Goal: Obtain resource: Obtain resource

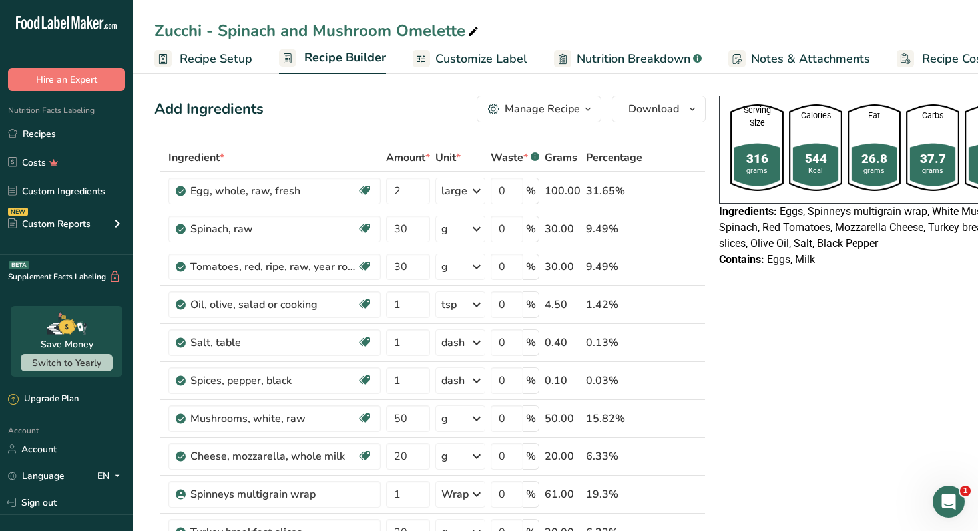
click at [86, 130] on link "Recipes" at bounding box center [66, 133] width 133 height 25
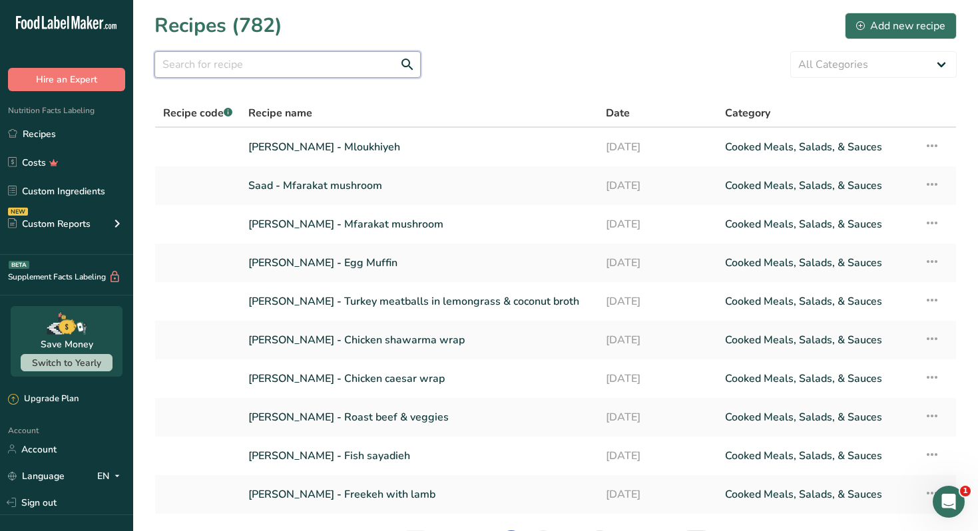
click at [242, 62] on input "text" at bounding box center [287, 64] width 266 height 27
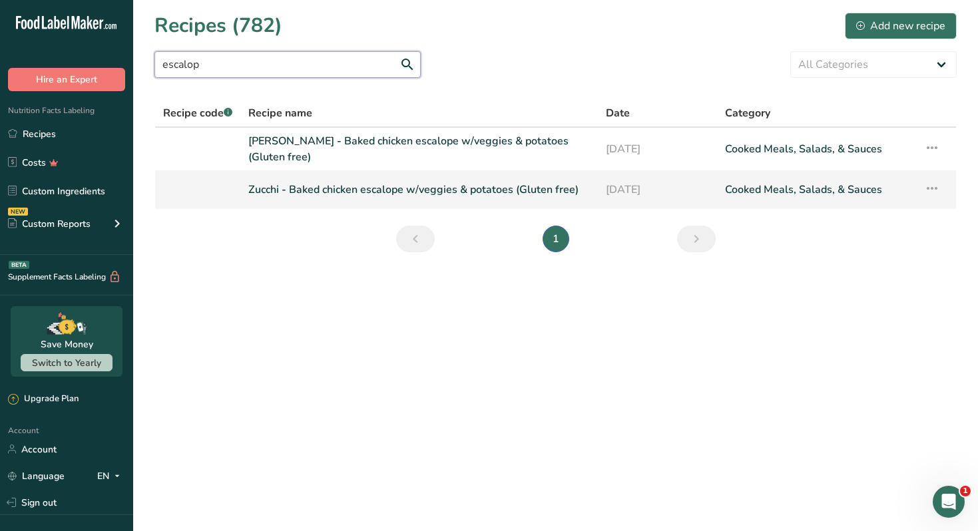
type input "escalop"
click at [369, 188] on link "Zucchi - Baked chicken escalope w/veggies & potatoes (Gluten free)" at bounding box center [418, 190] width 341 height 28
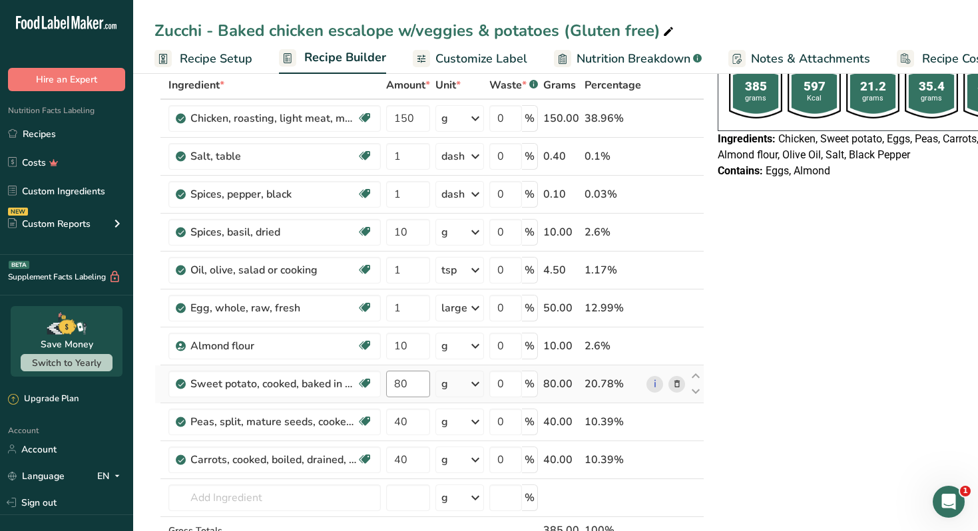
scroll to position [70, 0]
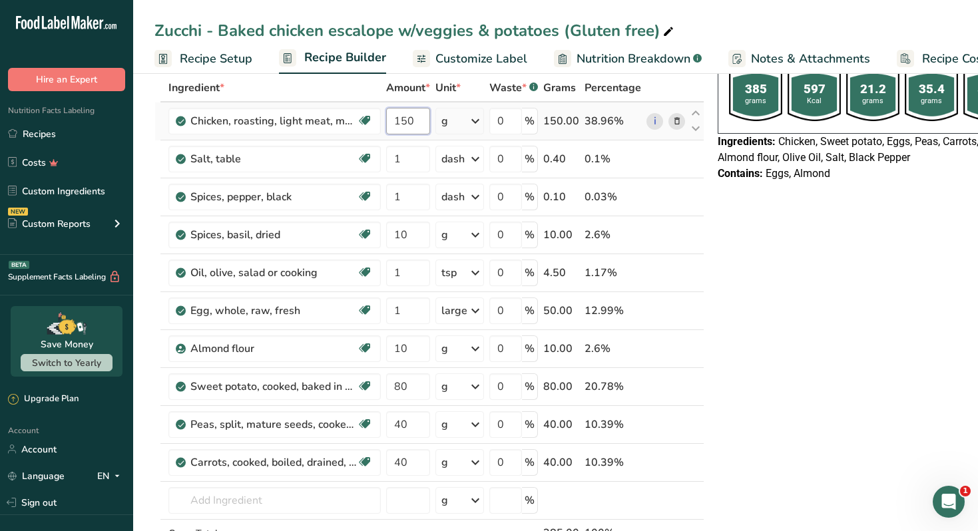
click at [417, 123] on input "150" at bounding box center [408, 121] width 44 height 27
type input "120"
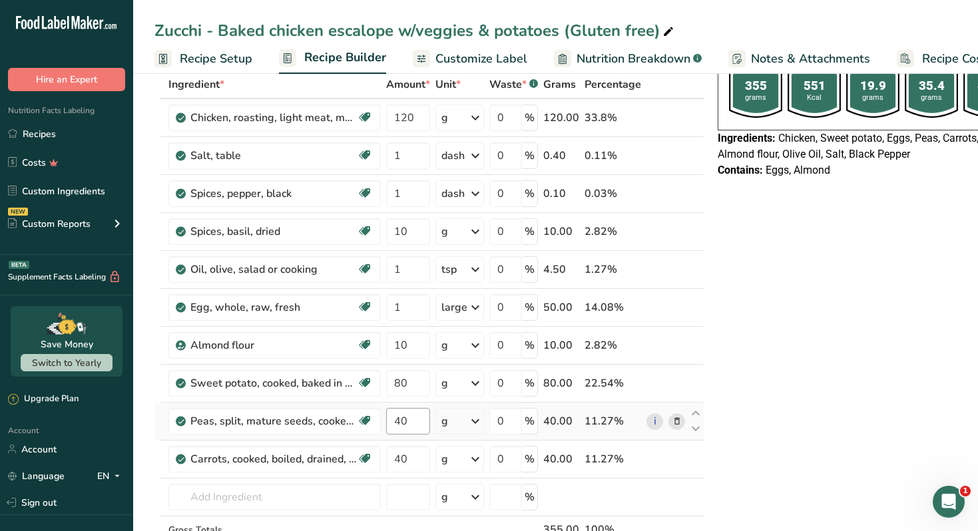
scroll to position [71, 0]
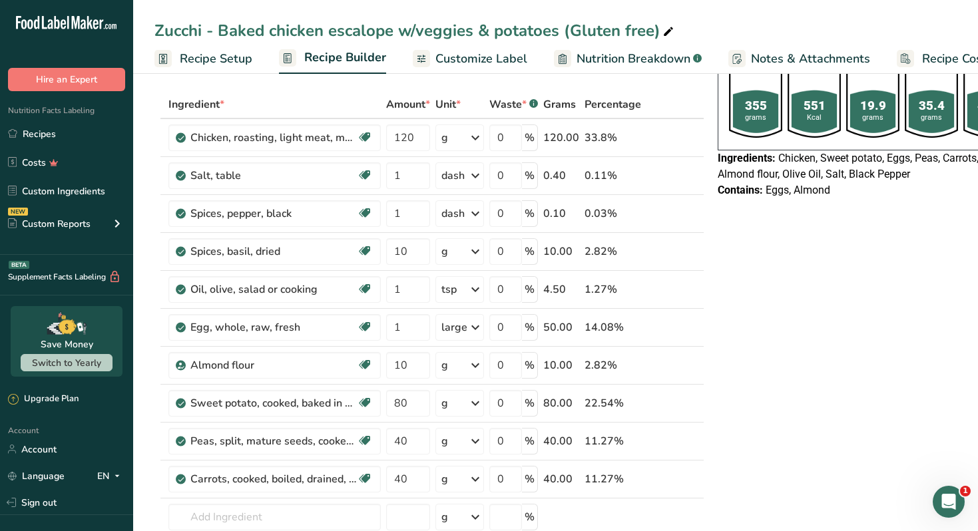
scroll to position [55, 0]
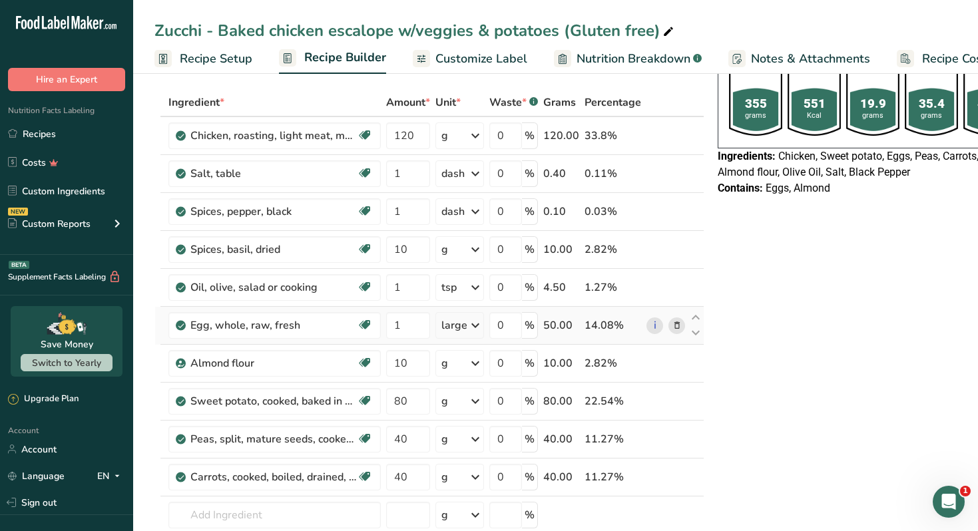
click at [451, 325] on div "large" at bounding box center [454, 326] width 26 height 16
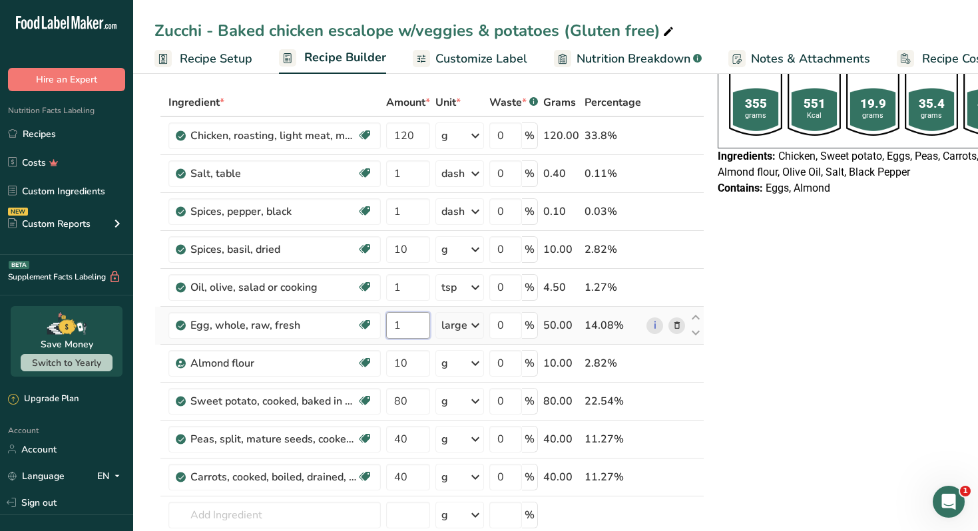
click at [408, 329] on input "1" at bounding box center [408, 325] width 44 height 27
type input "0.5"
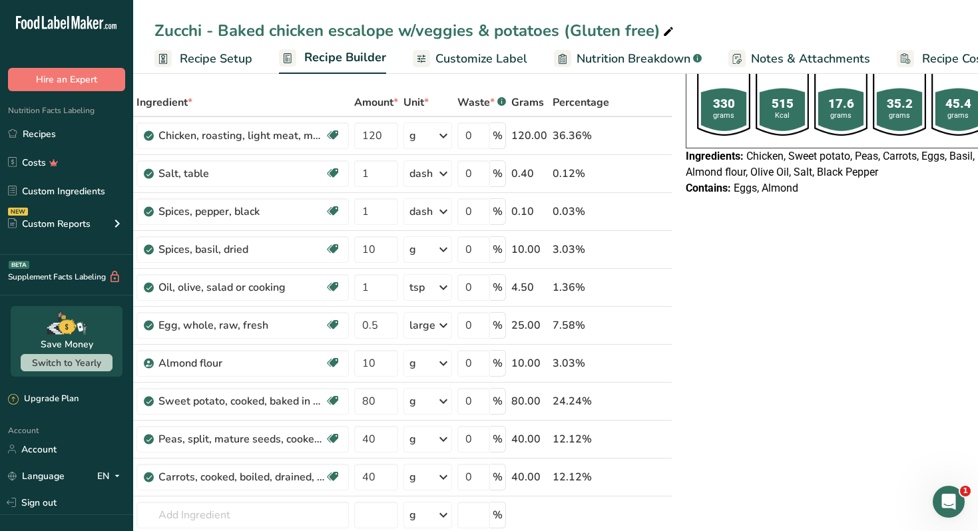
scroll to position [0, 0]
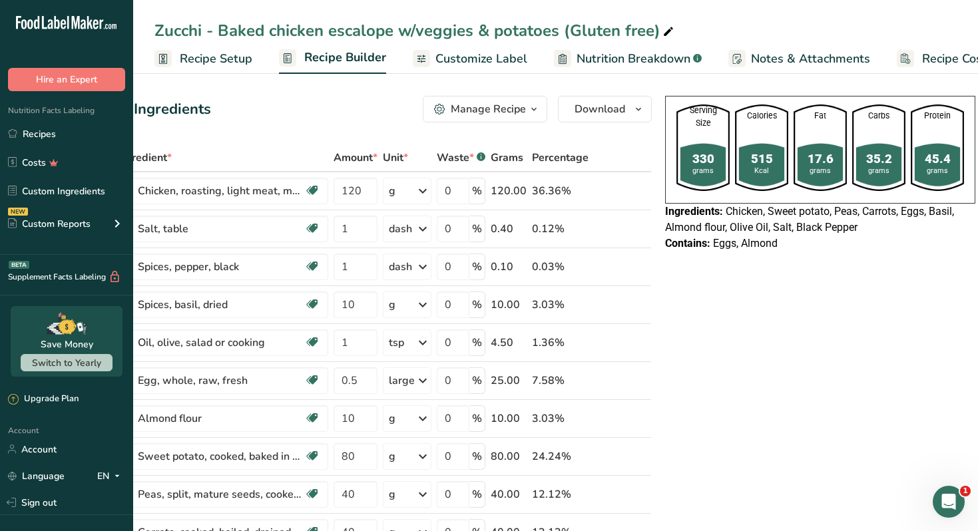
click at [517, 111] on div "Manage Recipe" at bounding box center [488, 109] width 75 height 16
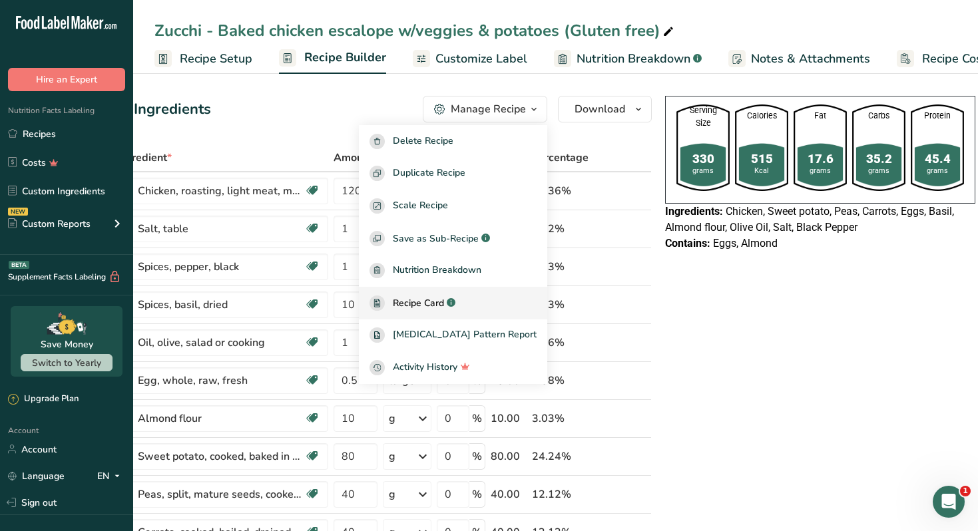
click at [435, 302] on span "Recipe Card" at bounding box center [418, 303] width 51 height 14
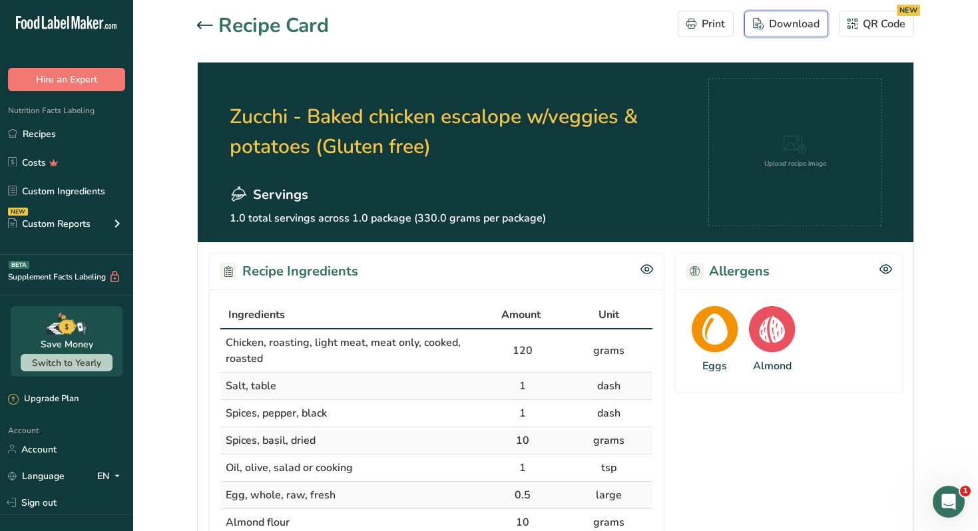
click at [788, 25] on div "Download" at bounding box center [786, 24] width 67 height 16
click at [200, 23] on icon at bounding box center [205, 25] width 16 height 8
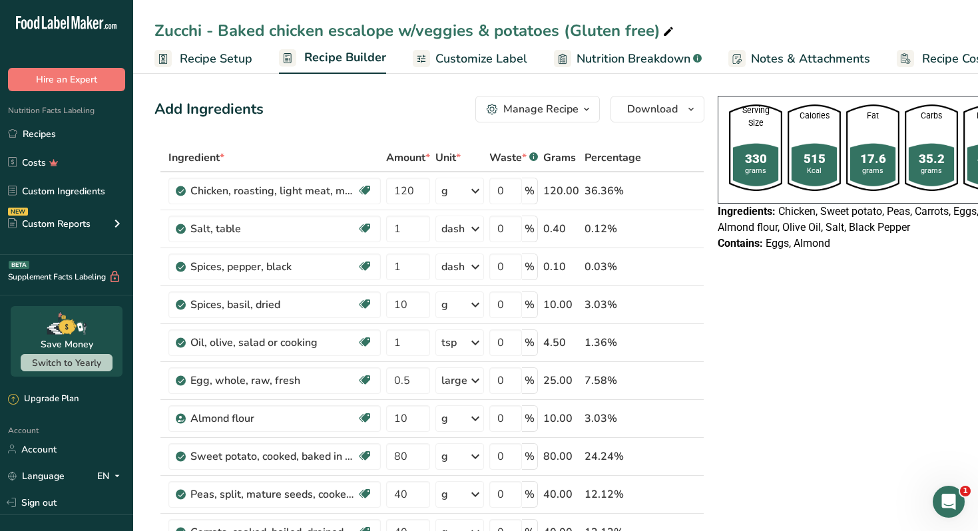
click at [582, 107] on icon "button" at bounding box center [586, 109] width 11 height 17
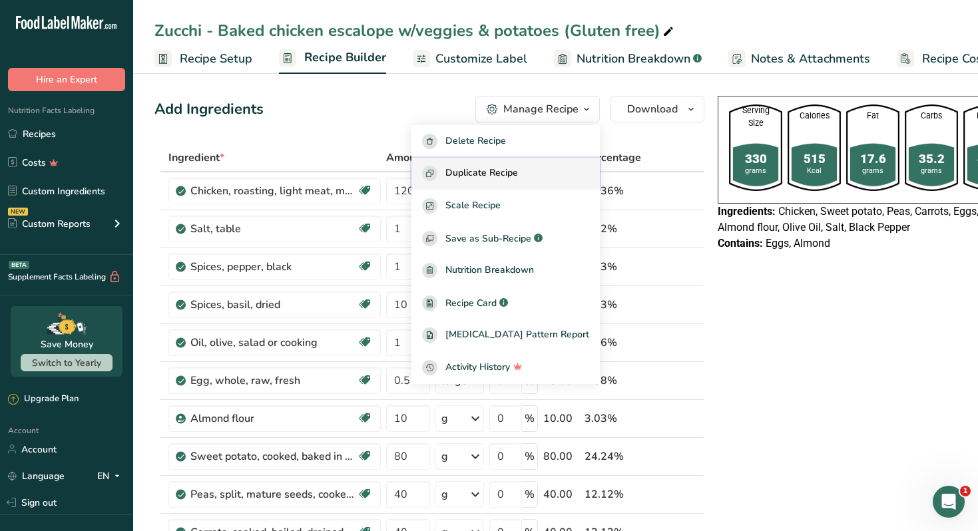
click at [518, 174] on span "Duplicate Recipe" at bounding box center [481, 173] width 73 height 15
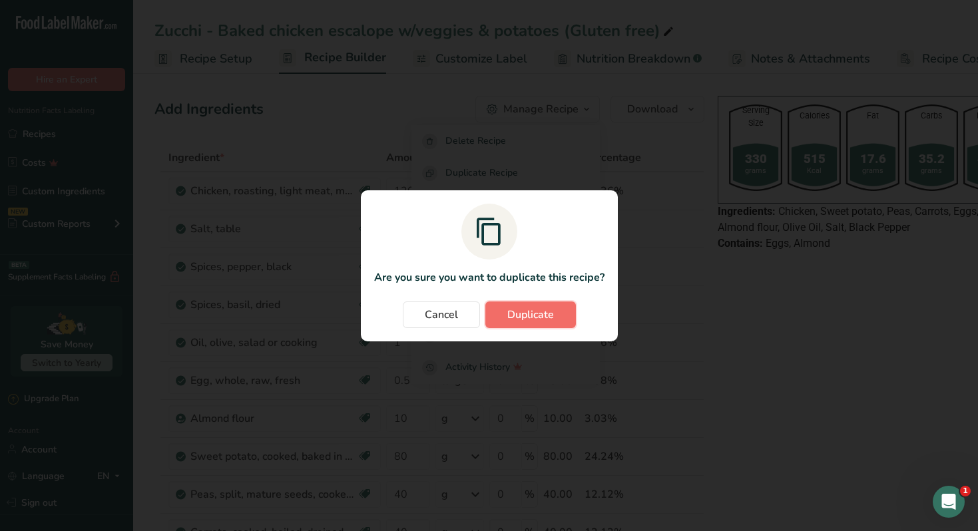
click at [544, 314] on span "Duplicate" at bounding box center [530, 315] width 47 height 16
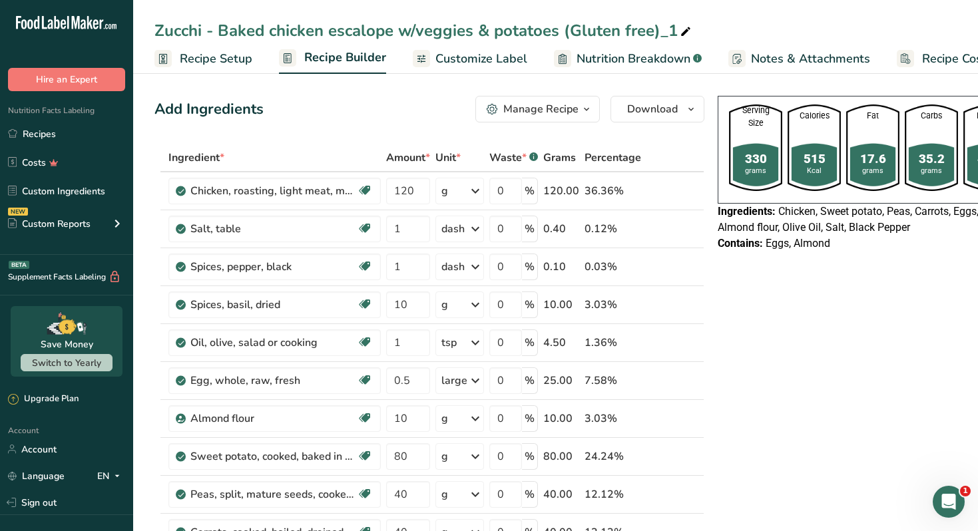
click at [684, 33] on icon at bounding box center [686, 32] width 12 height 19
click at [176, 29] on input "Zucchi - Baked chicken escalope w/veggies & potatoes (Gluten free)" at bounding box center [555, 31] width 802 height 24
type input "Saad - Baked chicken escalope w/veggies & potatoes (Gluten free)"
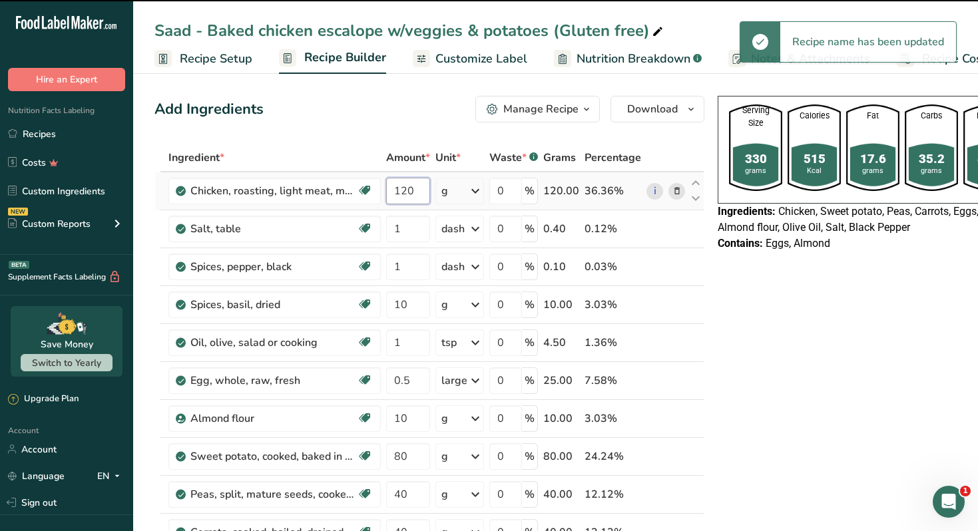
click at [414, 190] on input "120" at bounding box center [408, 191] width 44 height 27
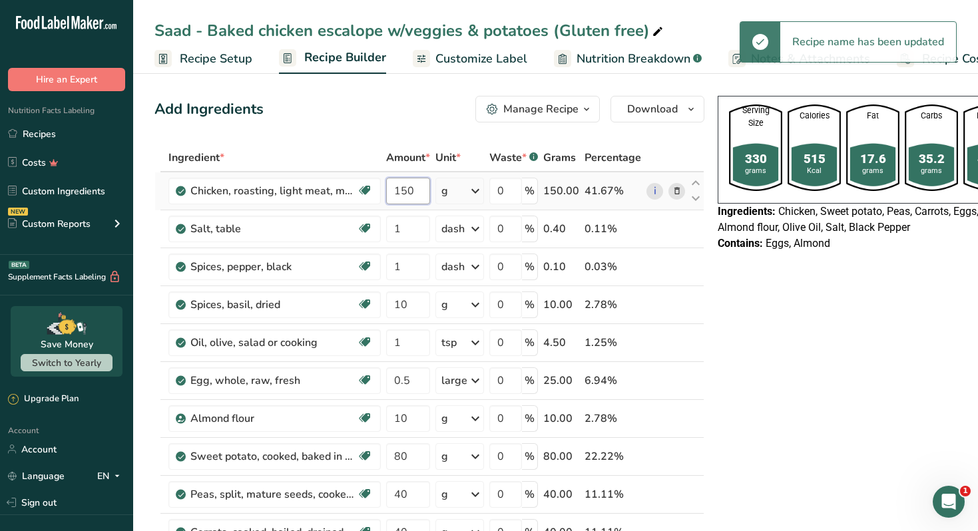
type input "150"
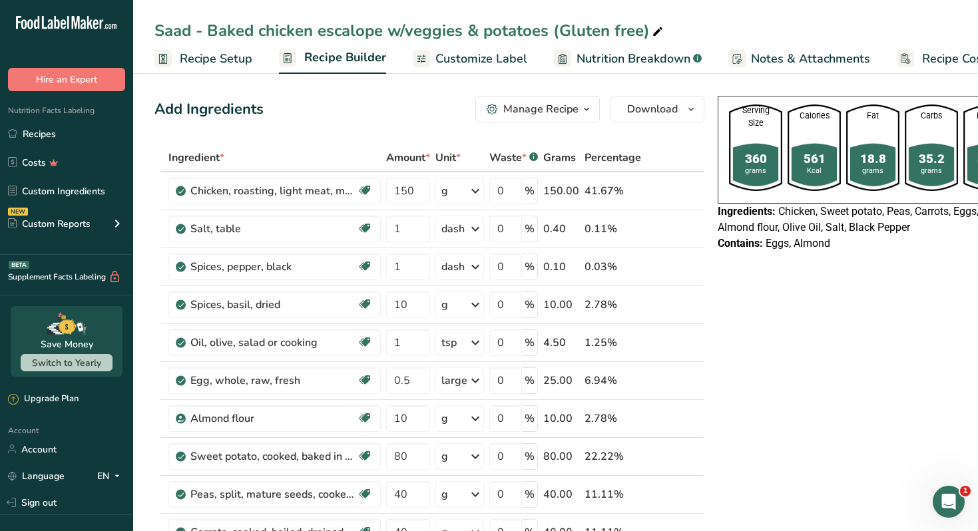
click at [581, 116] on icon "button" at bounding box center [586, 109] width 11 height 17
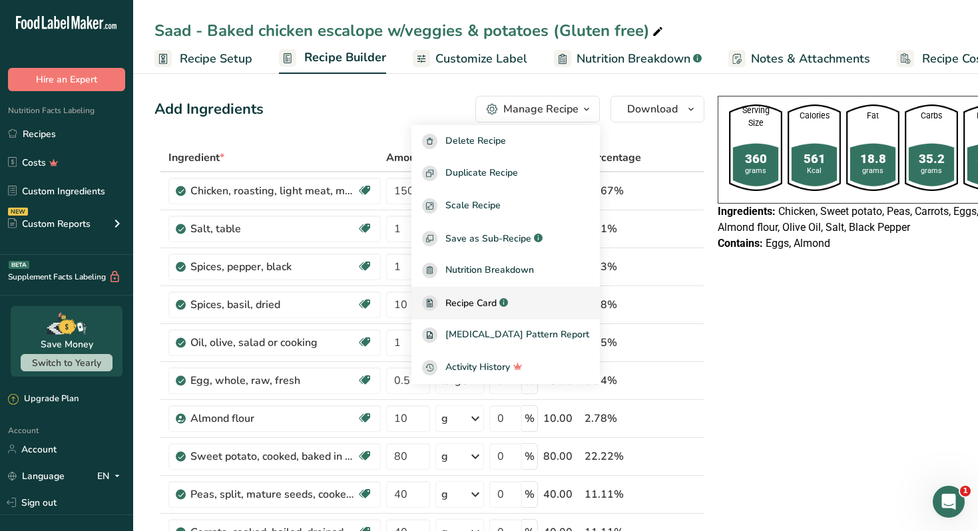
click at [487, 298] on span "Recipe Card" at bounding box center [470, 303] width 51 height 14
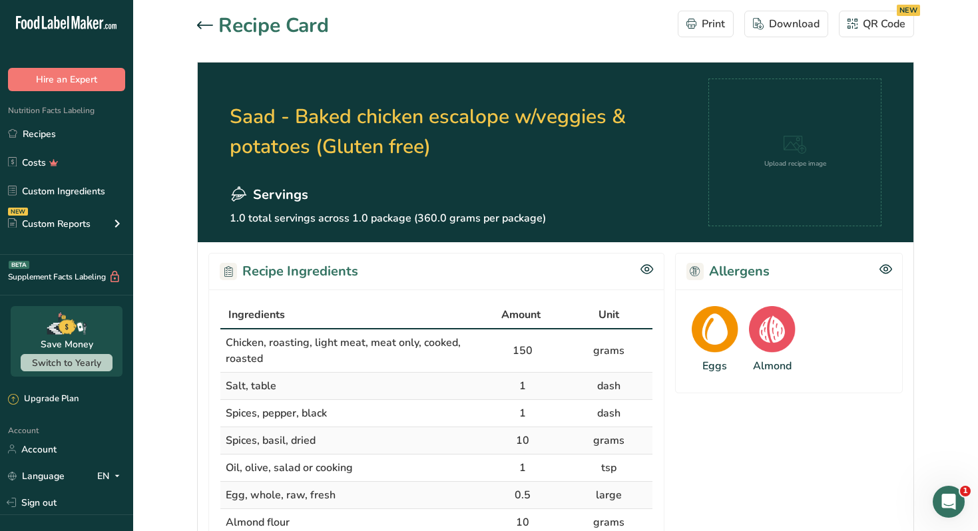
click at [567, 130] on h2 "Saad - Baked chicken escalope w/veggies & potatoes (Gluten free)" at bounding box center [469, 132] width 479 height 107
click at [63, 141] on link "Recipes" at bounding box center [66, 133] width 133 height 25
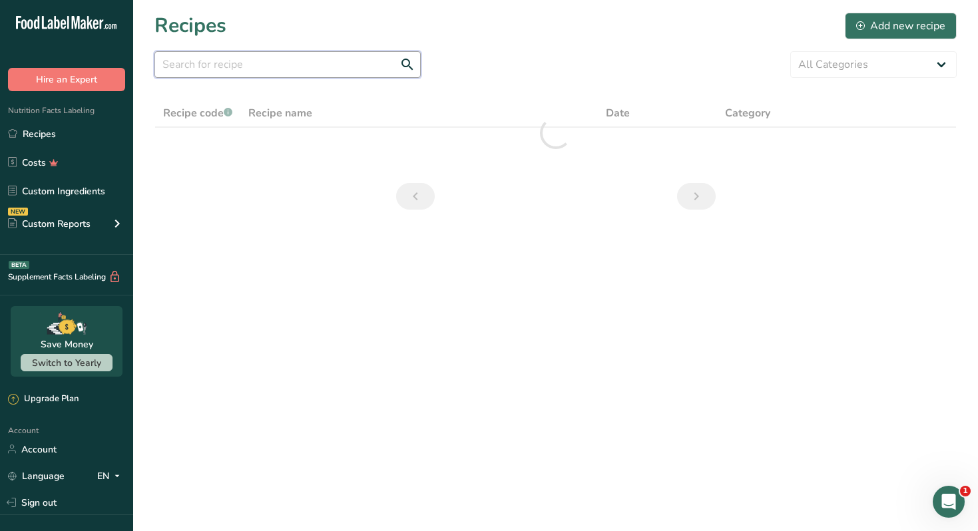
click at [246, 71] on input "text" at bounding box center [287, 64] width 266 height 27
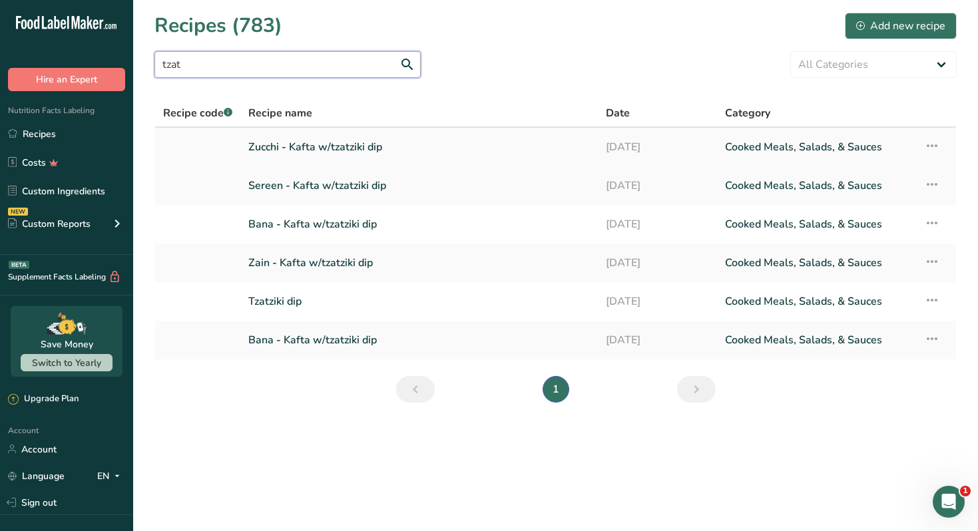
type input "tzat"
click at [343, 150] on link "Zucchi - Kafta w/tzatziki dip" at bounding box center [418, 147] width 341 height 28
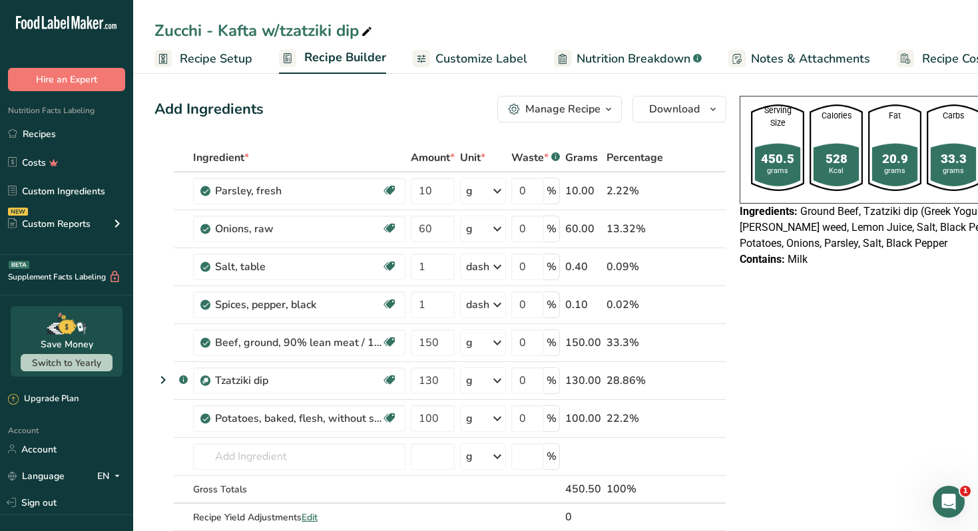
click at [588, 109] on div "Manage Recipe" at bounding box center [562, 109] width 75 height 16
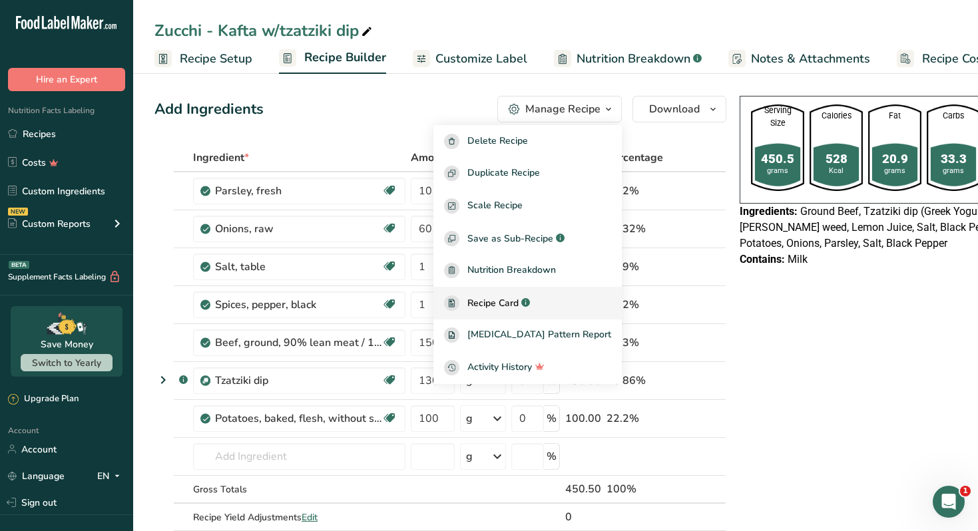
click at [506, 299] on span "Recipe Card" at bounding box center [492, 303] width 51 height 14
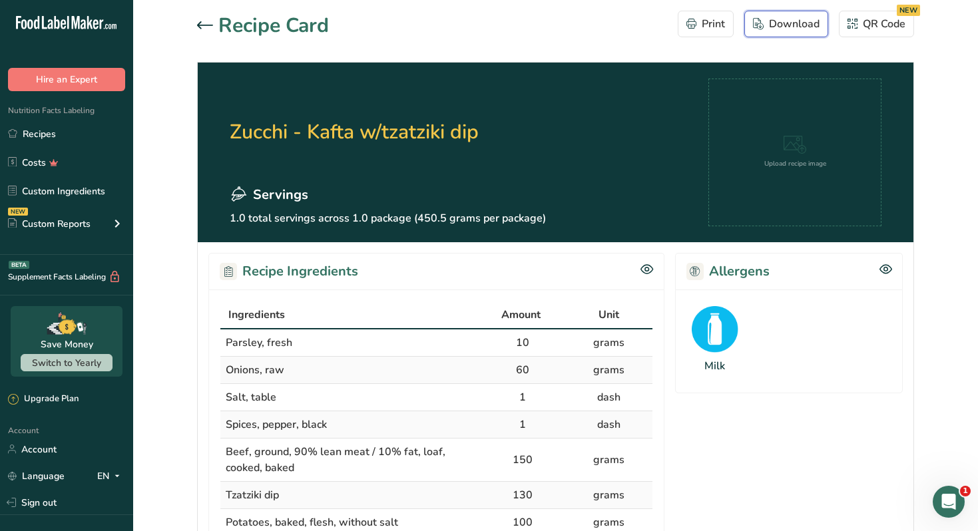
click at [782, 25] on div "Download" at bounding box center [786, 24] width 67 height 16
click at [54, 142] on link "Recipes" at bounding box center [66, 133] width 133 height 25
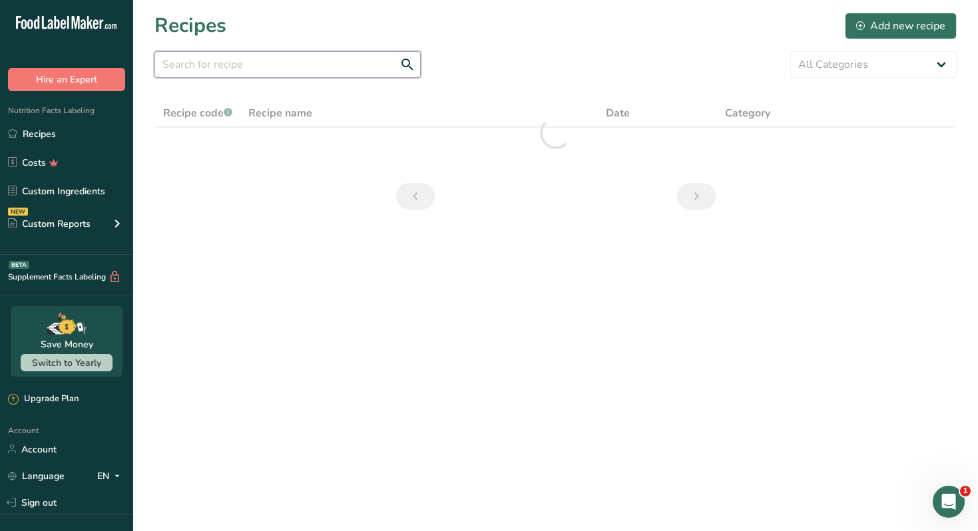
click at [282, 67] on input "text" at bounding box center [287, 64] width 266 height 27
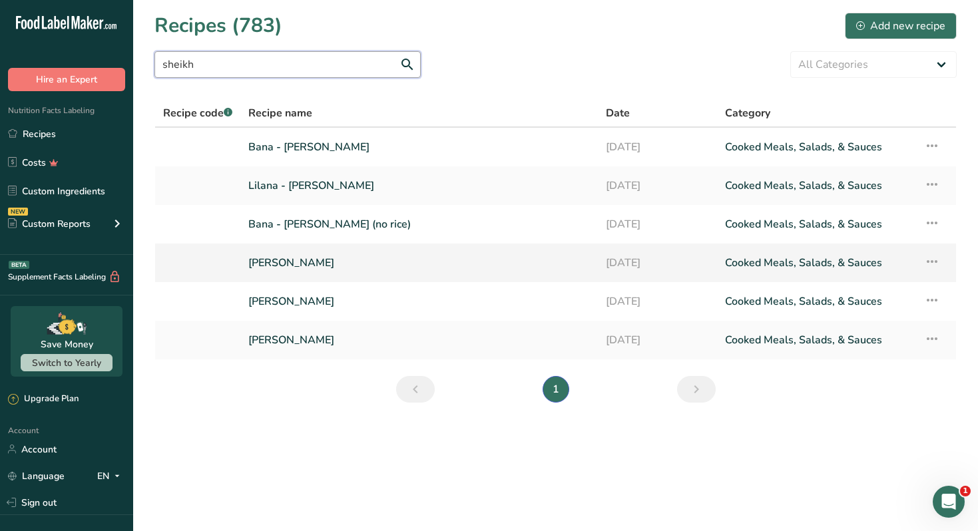
type input "sheikh"
click at [310, 266] on link "[PERSON_NAME]" at bounding box center [418, 263] width 341 height 28
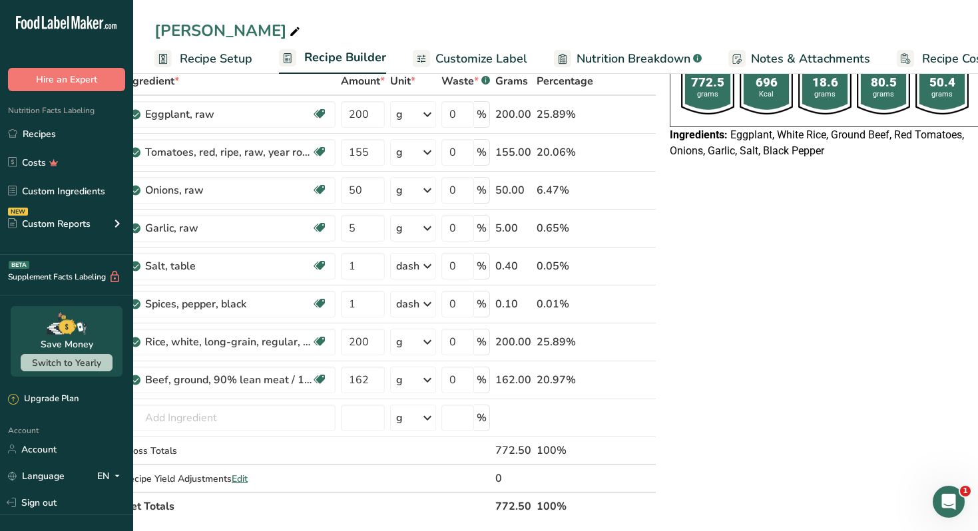
scroll to position [0, 51]
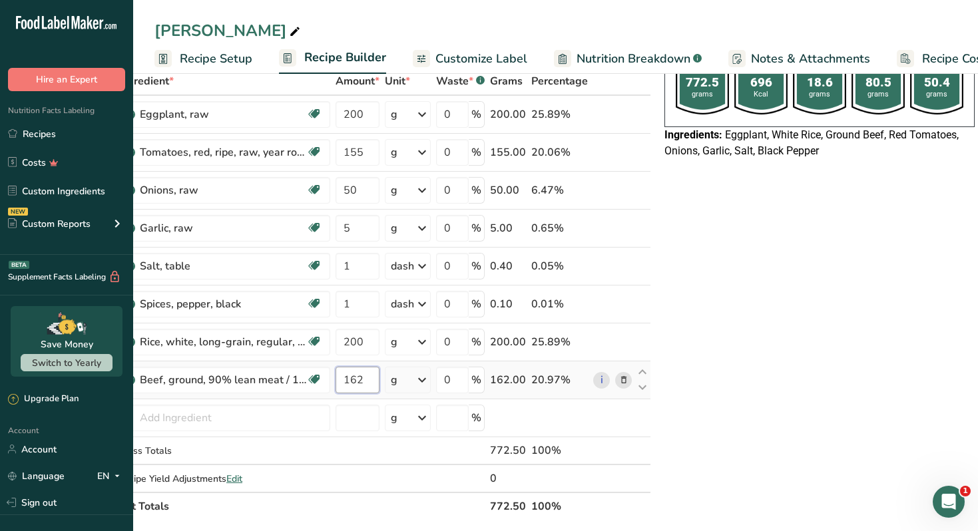
click at [358, 378] on input "162" at bounding box center [358, 380] width 44 height 27
type input "160"
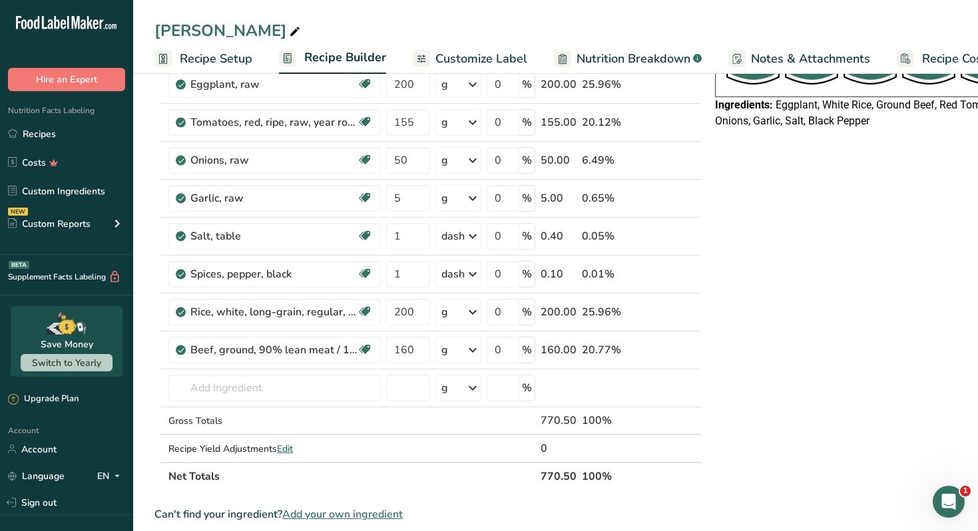
scroll to position [0, 0]
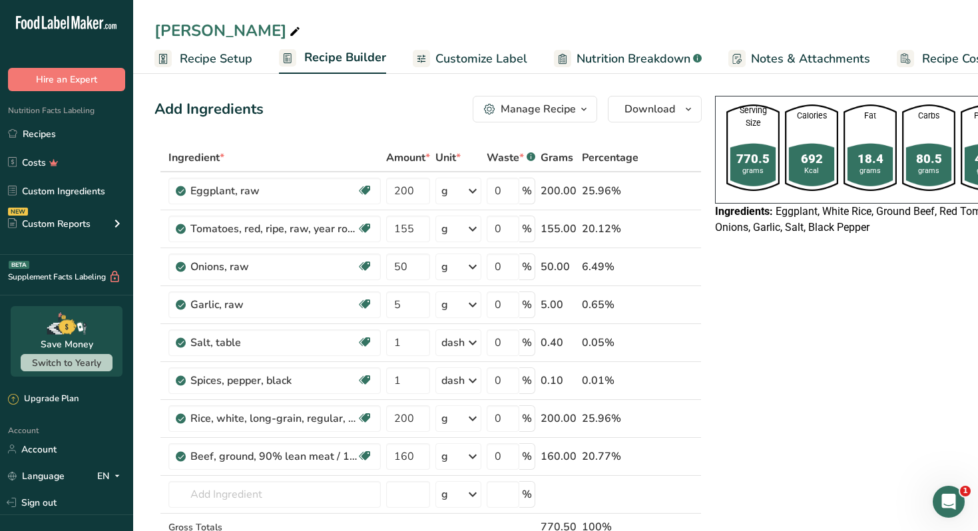
click at [582, 117] on icon "button" at bounding box center [583, 109] width 11 height 17
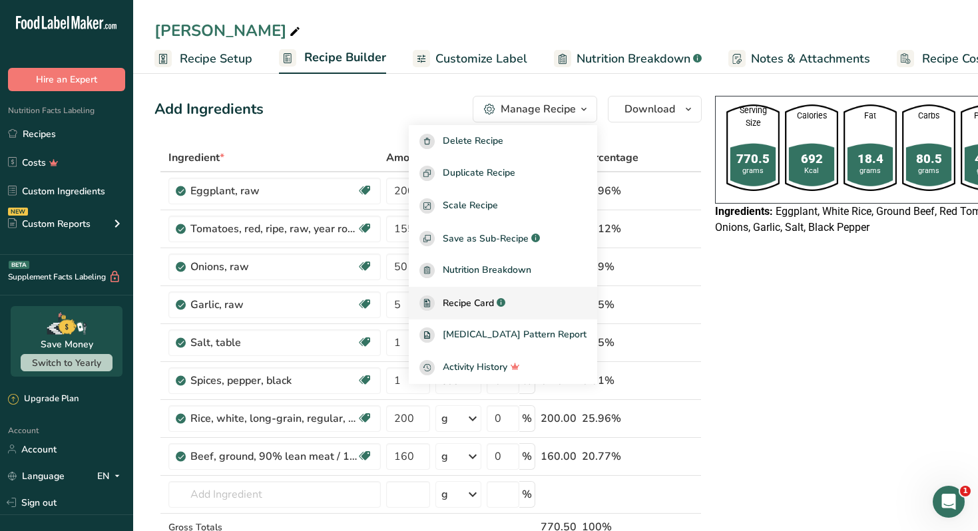
click at [484, 293] on link "Recipe Card .a-a{fill:#347362;}.b-a{fill:#fff;}" at bounding box center [503, 303] width 188 height 33
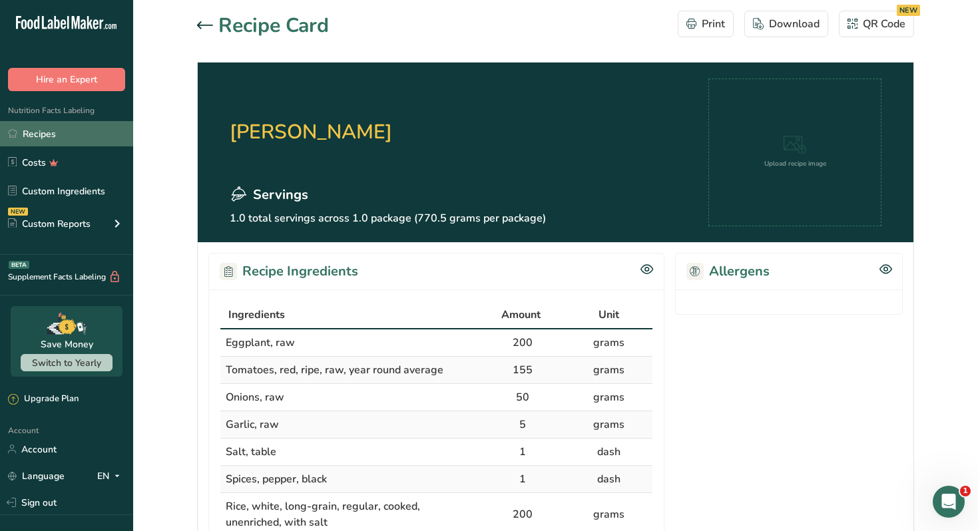
click at [70, 130] on link "Recipes" at bounding box center [66, 133] width 133 height 25
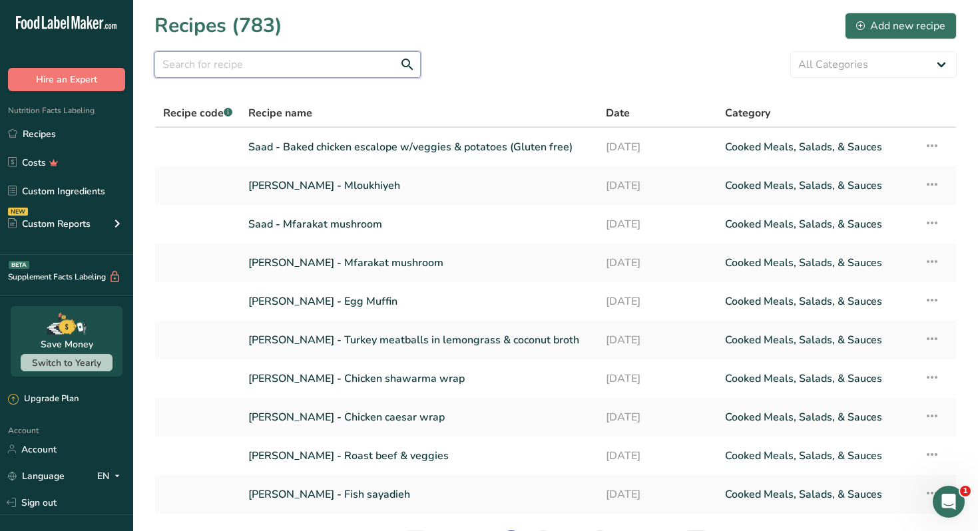
click at [294, 60] on input "text" at bounding box center [287, 64] width 266 height 27
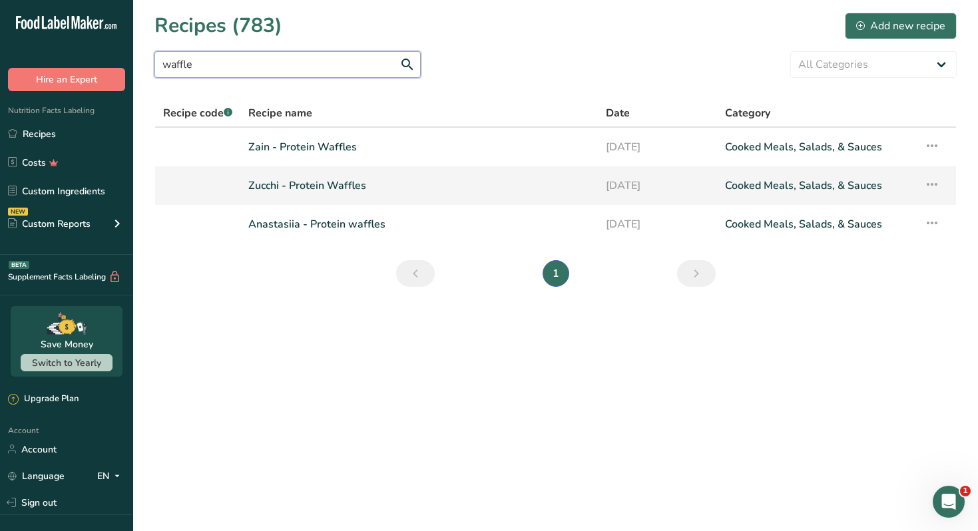
type input "waffle"
click at [312, 186] on link "Zucchi - Protein Waffles" at bounding box center [418, 186] width 341 height 28
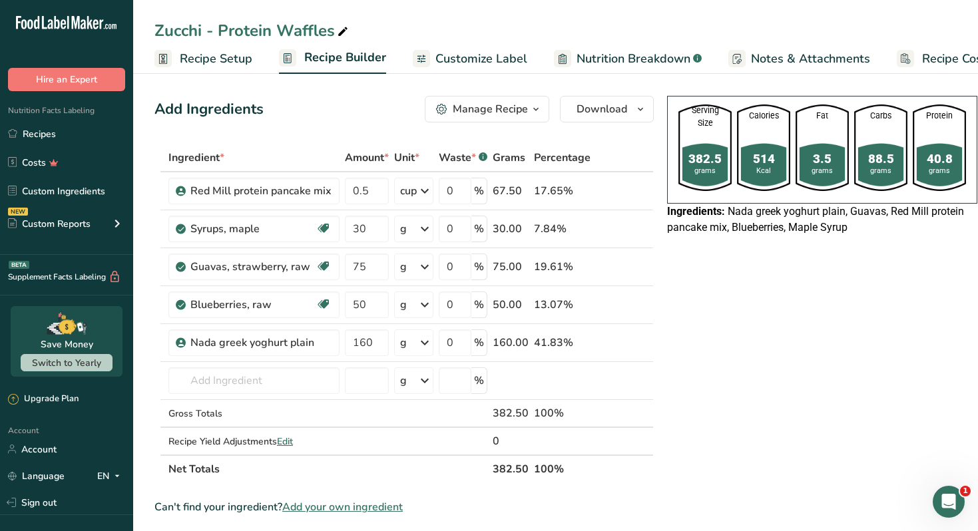
click at [533, 115] on icon "button" at bounding box center [536, 109] width 11 height 17
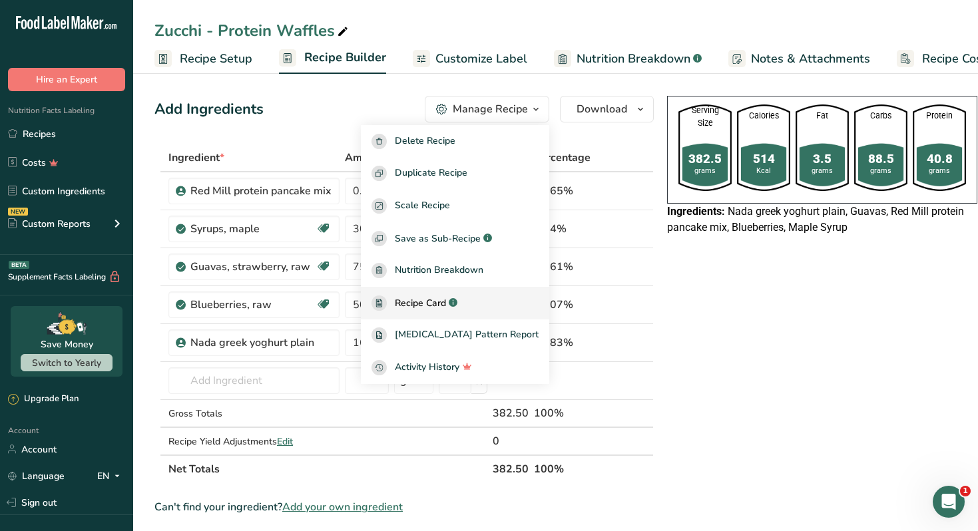
click at [437, 300] on span "Recipe Card" at bounding box center [420, 303] width 51 height 14
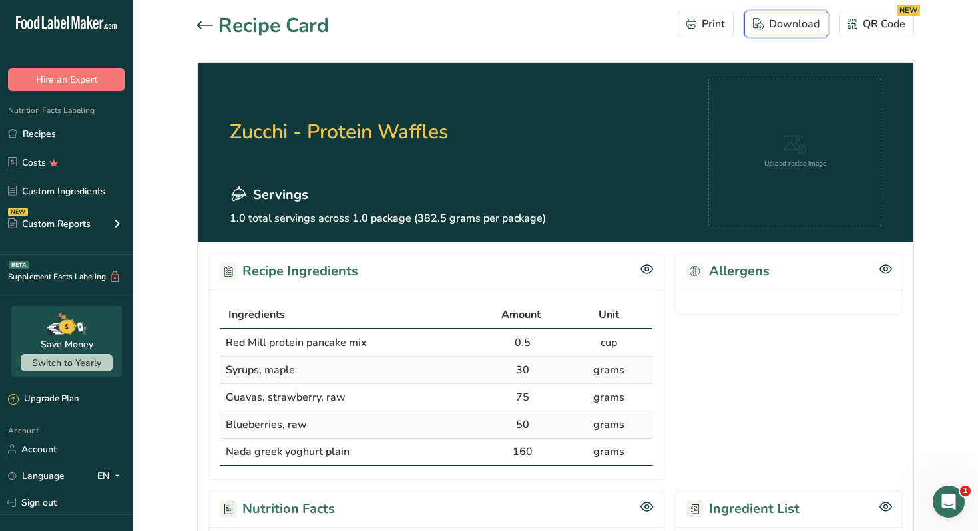
click at [783, 28] on div "Download" at bounding box center [786, 24] width 67 height 16
click at [439, 95] on h2 "Zucchi - Protein Waffles" at bounding box center [388, 132] width 316 height 107
click at [202, 27] on icon at bounding box center [205, 25] width 16 height 8
